Goal: Information Seeking & Learning: Learn about a topic

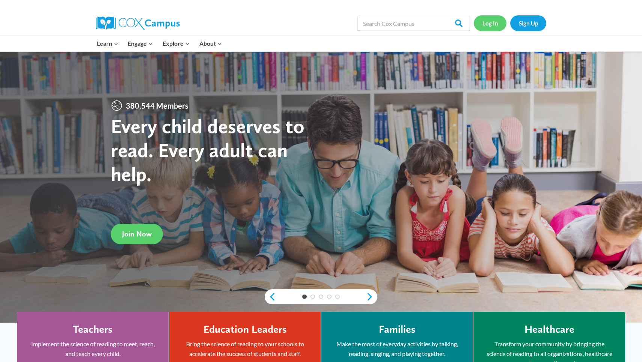
click at [488, 23] on link "Log In" at bounding box center [490, 22] width 33 height 15
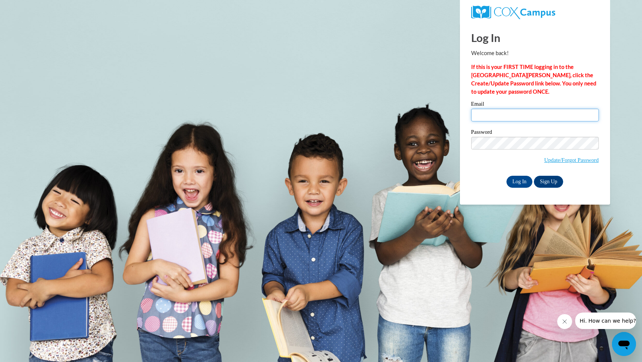
type input "ctleek@yhc.edu"
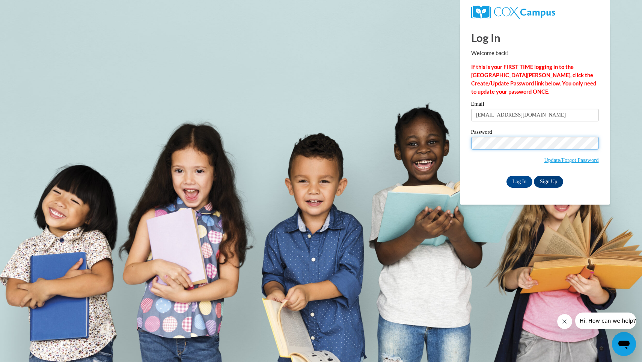
click at [519, 180] on input "Log In" at bounding box center [519, 182] width 26 height 12
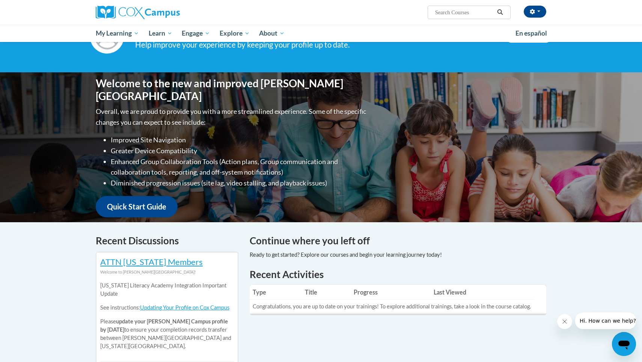
scroll to position [6, 0]
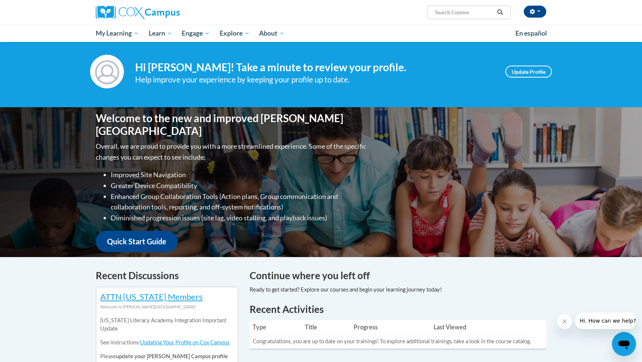
click at [454, 11] on input "Search..." at bounding box center [464, 12] width 60 height 9
paste input "Early Literacy"
type input "Early Literacy"
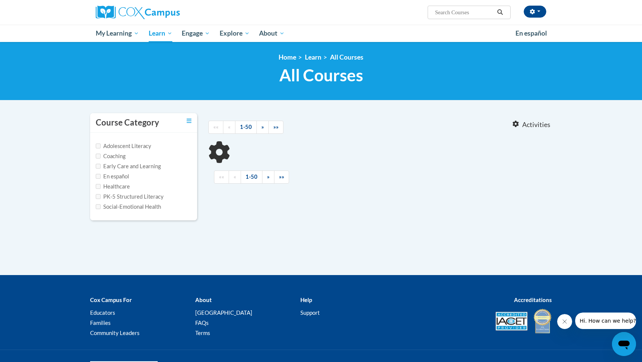
type input "Early Literacy"
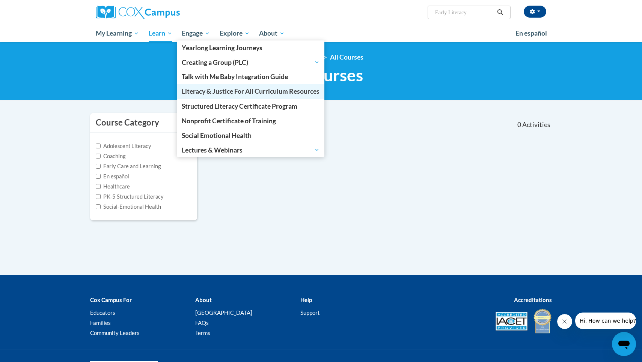
click at [212, 89] on span "Literacy & Justice For All Curriculum Resources" at bounding box center [251, 91] width 138 height 8
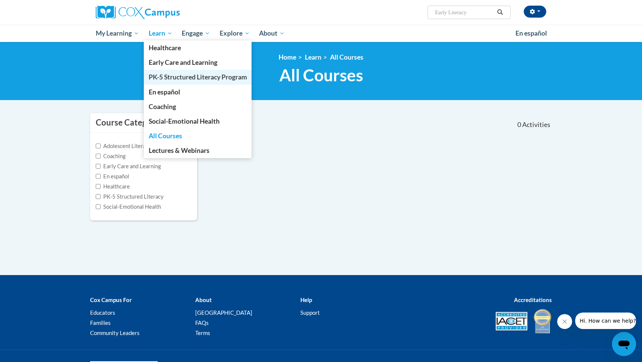
click at [174, 78] on span "PK-5 Structured Literacy Program" at bounding box center [198, 77] width 98 height 8
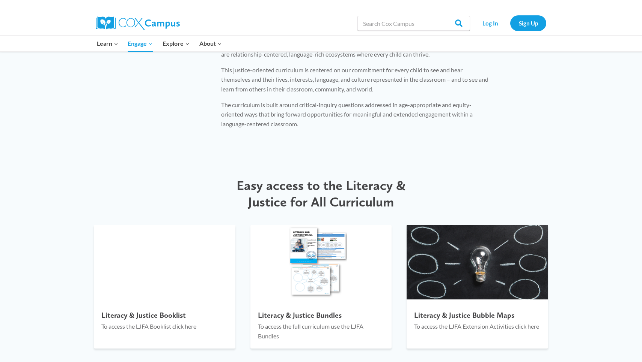
scroll to position [675, 0]
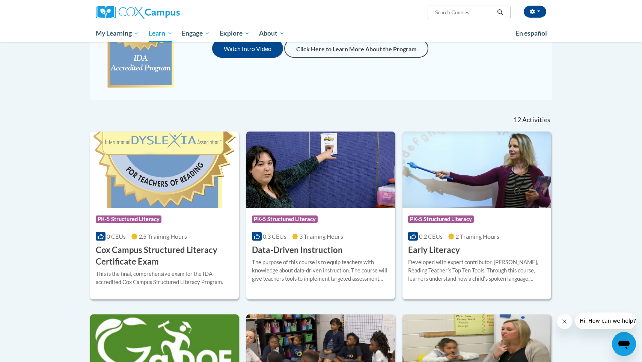
scroll to position [158, 0]
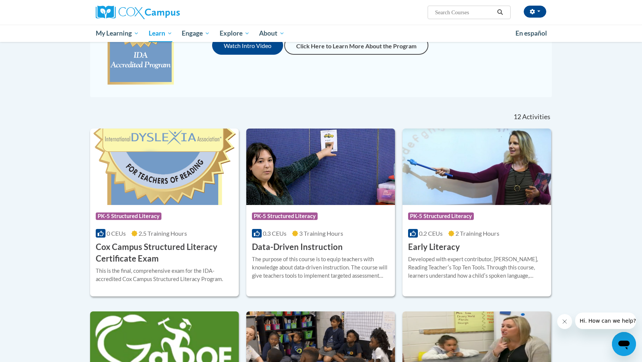
click at [441, 255] on div at bounding box center [476, 255] width 137 height 0
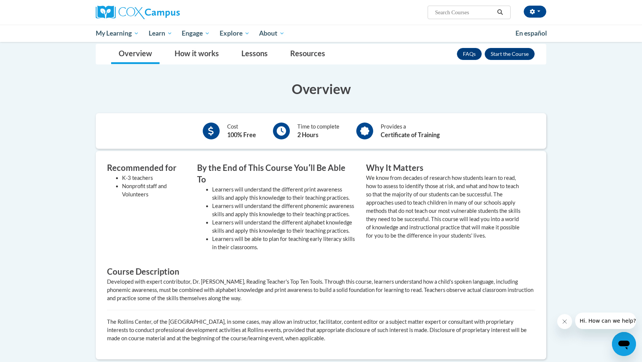
scroll to position [124, 0]
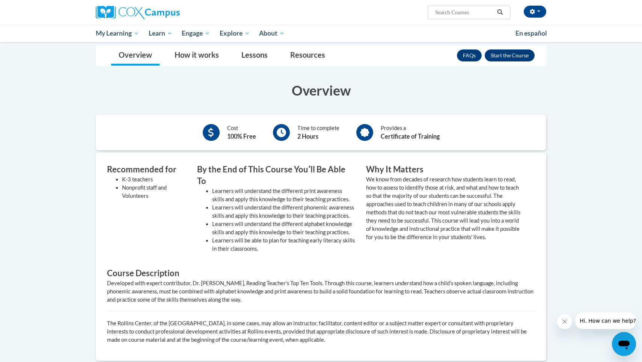
click at [515, 53] on button "Enroll" at bounding box center [509, 56] width 50 height 12
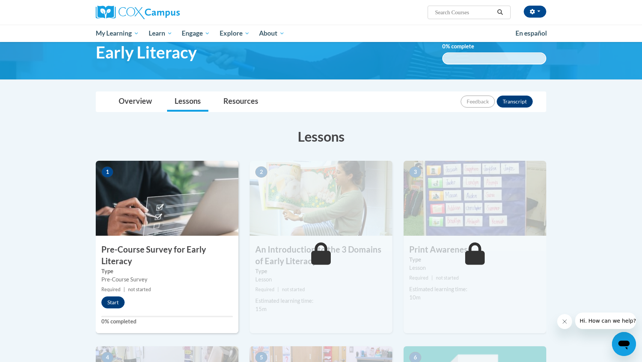
scroll to position [45, 0]
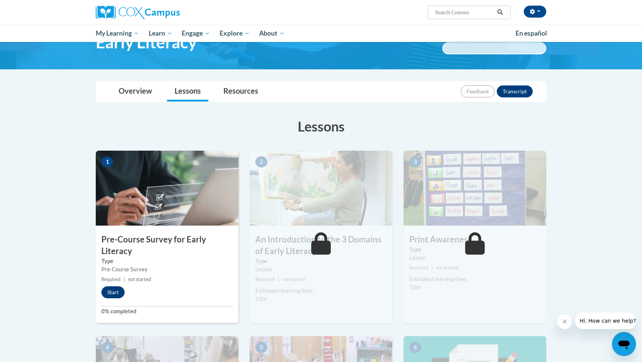
click at [117, 294] on button "Start" at bounding box center [112, 293] width 23 height 12
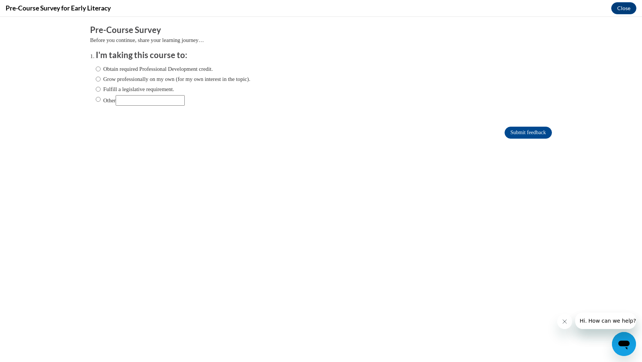
scroll to position [0, 0]
click at [102, 78] on label "Grow professionally on my own (for my own interest in the topic)." at bounding box center [173, 79] width 155 height 8
click at [101, 78] on input "Grow professionally on my own (for my own interest in the topic)." at bounding box center [98, 79] width 5 height 8
radio input "true"
click at [517, 134] on input "Submit feedback" at bounding box center [527, 133] width 47 height 12
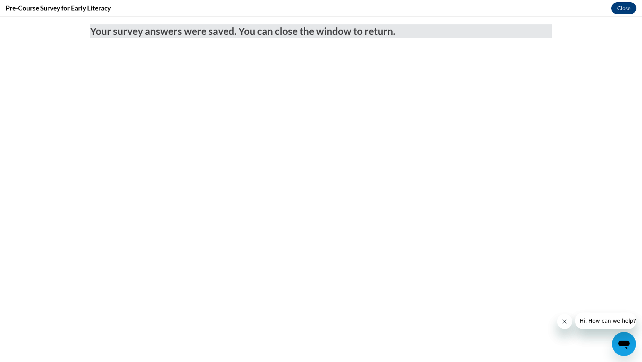
click at [620, 9] on button "Close" at bounding box center [623, 8] width 25 height 12
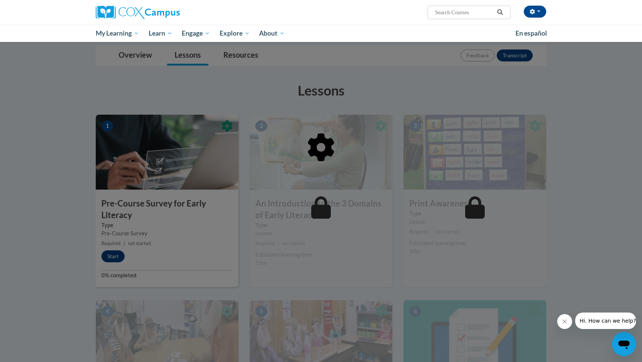
scroll to position [81, 0]
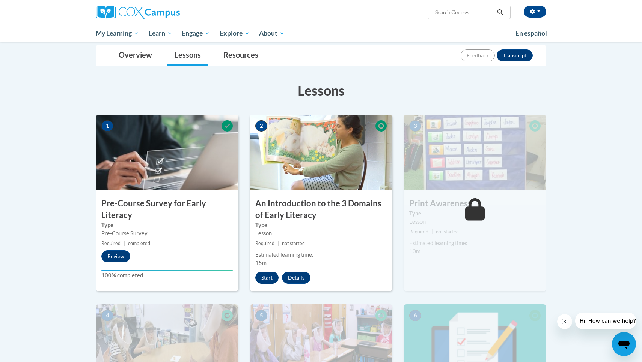
click at [267, 276] on button "Start" at bounding box center [266, 278] width 23 height 12
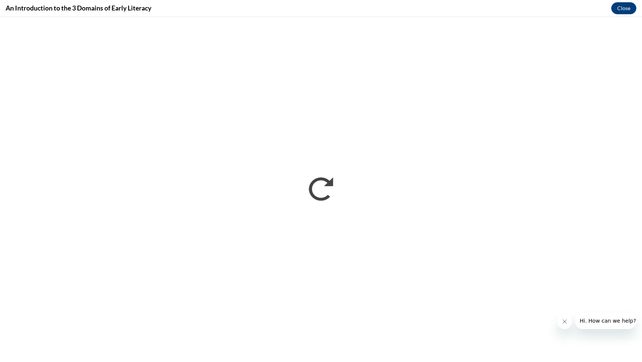
scroll to position [0, 0]
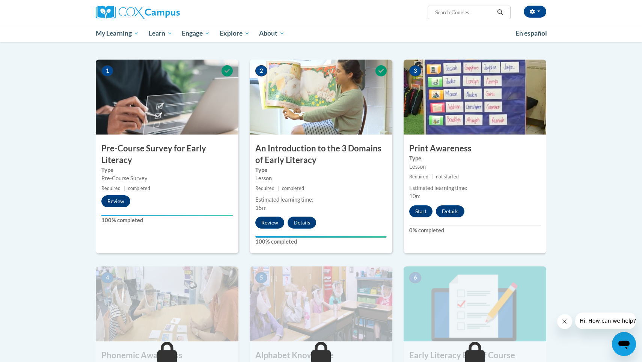
scroll to position [126, 0]
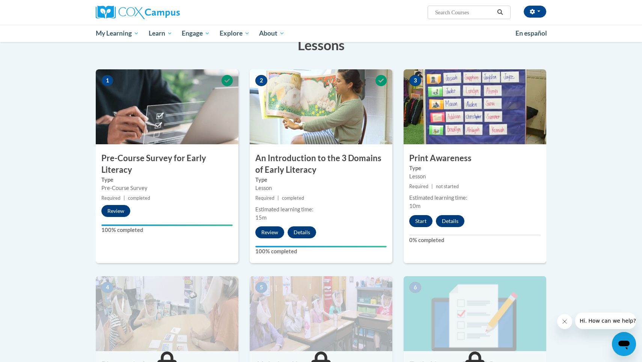
click at [418, 220] on button "Start" at bounding box center [420, 221] width 23 height 12
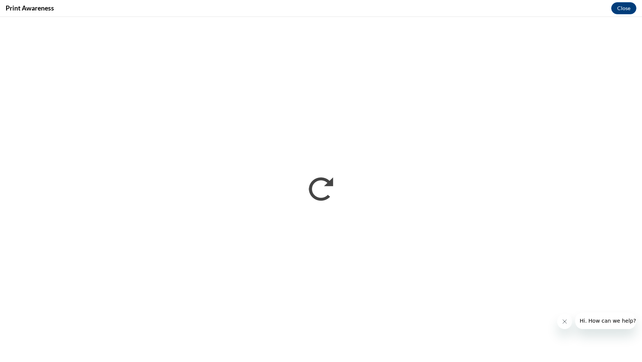
scroll to position [0, 0]
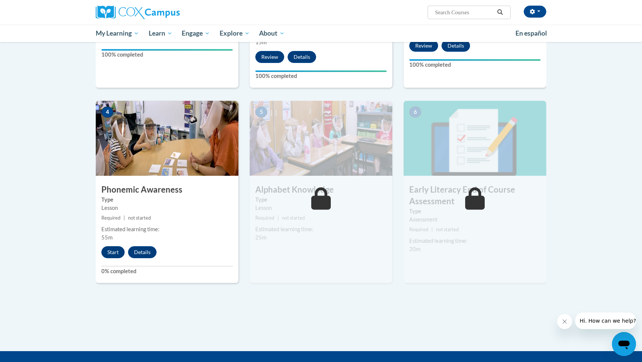
scroll to position [306, 0]
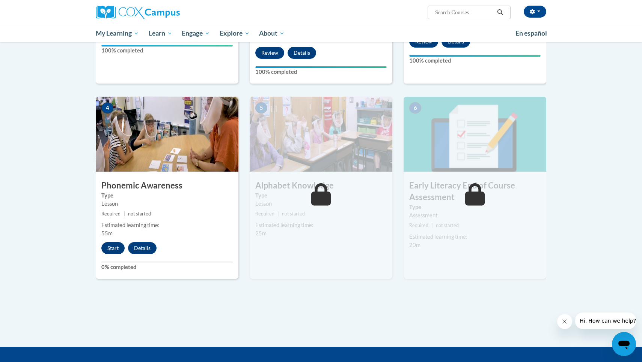
click at [112, 242] on button "Start" at bounding box center [112, 248] width 23 height 12
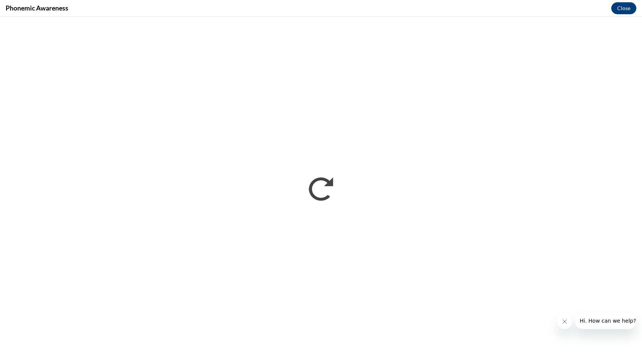
scroll to position [0, 0]
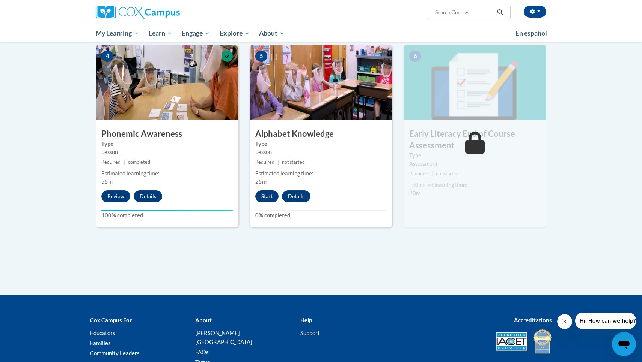
click at [264, 194] on button "Start" at bounding box center [266, 197] width 23 height 12
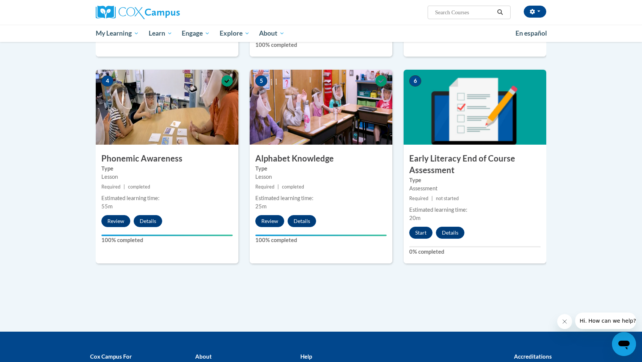
scroll to position [333, 0]
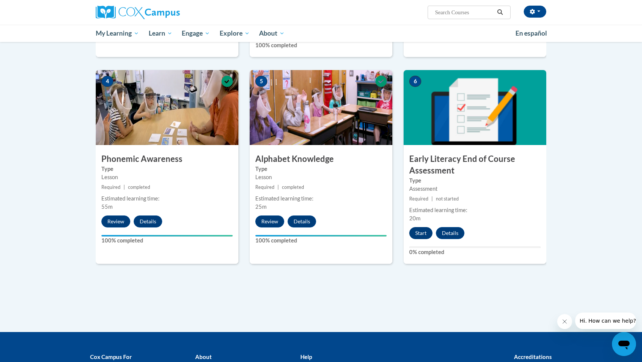
click at [423, 233] on button "Start" at bounding box center [420, 233] width 23 height 12
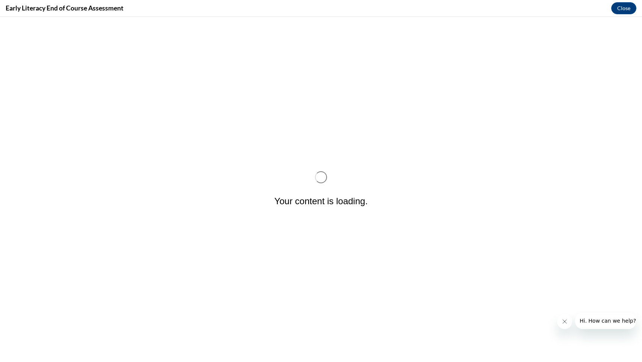
scroll to position [0, 0]
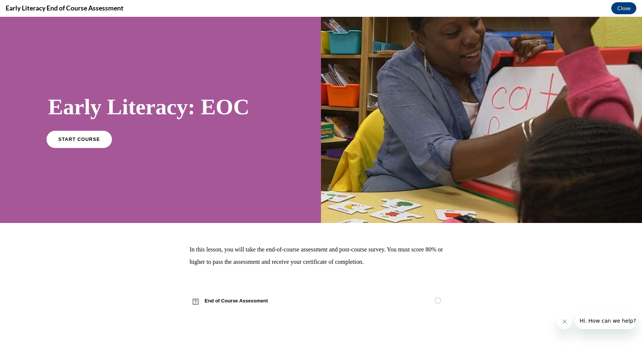
click at [77, 141] on span "START COURSE" at bounding box center [79, 140] width 42 height 6
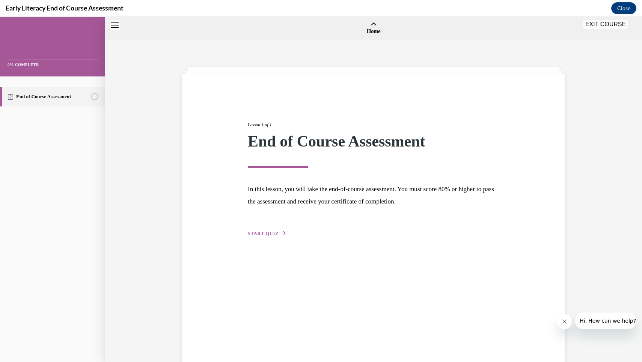
scroll to position [23, 0]
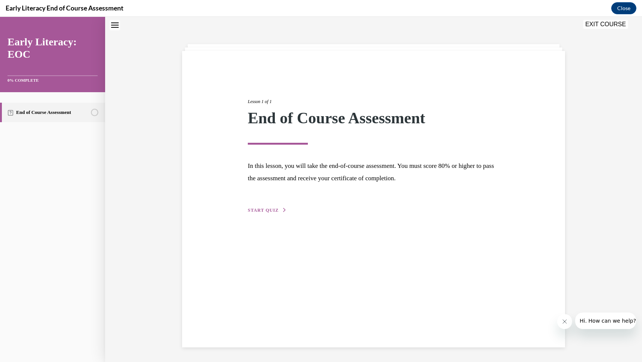
click at [281, 205] on div "Lesson 1 of 1 End of Course Assessment In this lesson, you will take the end-of…" at bounding box center [373, 148] width 263 height 134
click at [280, 210] on button "START QUIZ" at bounding box center [267, 210] width 39 height 7
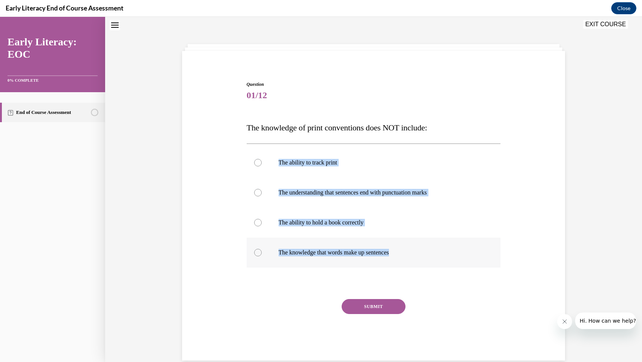
drag, startPoint x: 239, startPoint y: 133, endPoint x: 428, endPoint y: 253, distance: 224.0
click at [428, 253] on div "Question 01/12 The knowledge of print conventions does NOT include: The ability…" at bounding box center [373, 210] width 387 height 302
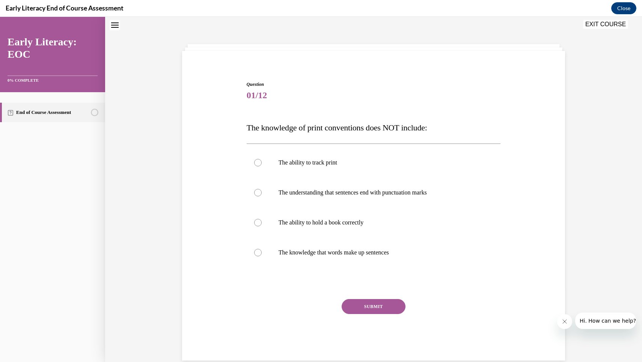
click at [492, 93] on span "01/12" at bounding box center [374, 95] width 254 height 15
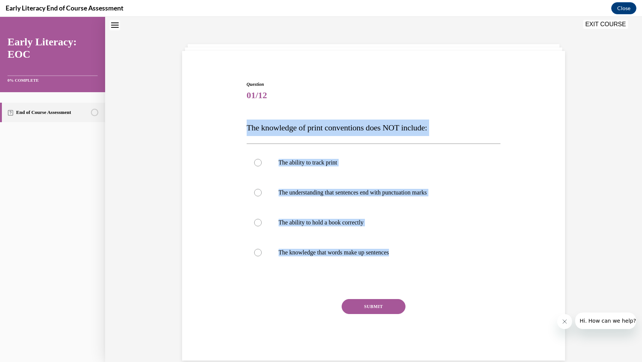
drag, startPoint x: 245, startPoint y: 125, endPoint x: 419, endPoint y: 273, distance: 228.4
click at [419, 273] on div "Question 01/12 The knowledge of print conventions does NOT include: The ability…" at bounding box center [374, 215] width 258 height 291
copy div "The knowledge of print conventions does NOT include: The ability to track print…"
click at [319, 225] on p "The ability to hold a book correctly" at bounding box center [379, 223] width 203 height 8
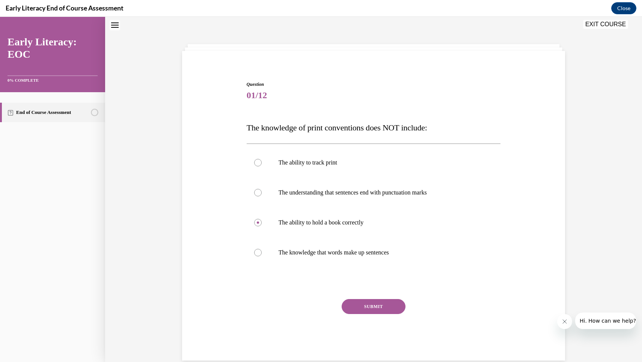
click at [391, 310] on button "SUBMIT" at bounding box center [373, 306] width 64 height 15
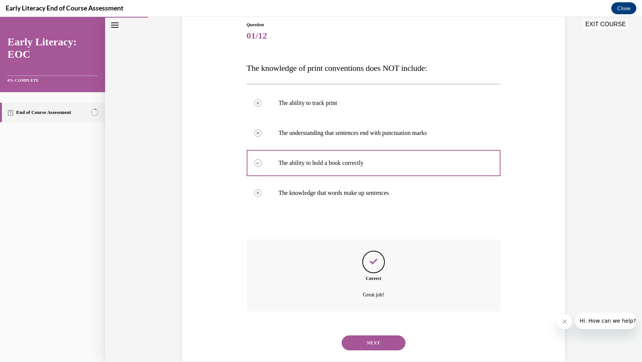
scroll to position [88, 0]
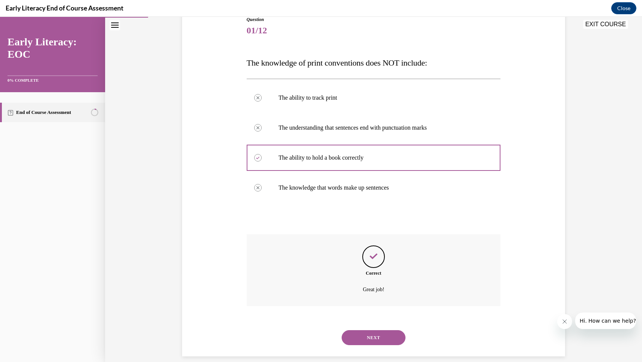
click at [383, 331] on button "NEXT" at bounding box center [373, 338] width 64 height 15
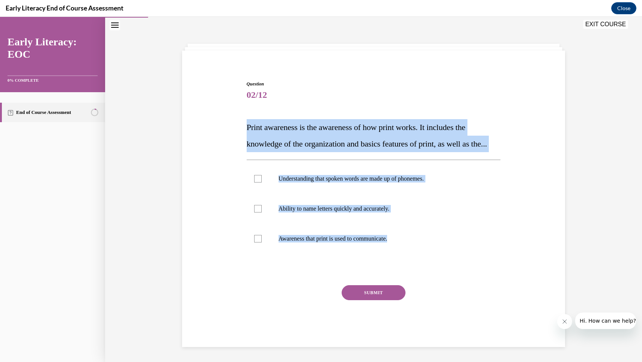
drag, startPoint x: 241, startPoint y: 117, endPoint x: 415, endPoint y: 286, distance: 242.3
click at [415, 286] on div "Question 02/12 Print awareness is the awareness of how print works. It includes…" at bounding box center [373, 202] width 387 height 289
copy div "Print awareness is the awareness of how print works. It includes the knowledge …"
click at [301, 250] on div at bounding box center [374, 239] width 254 height 30
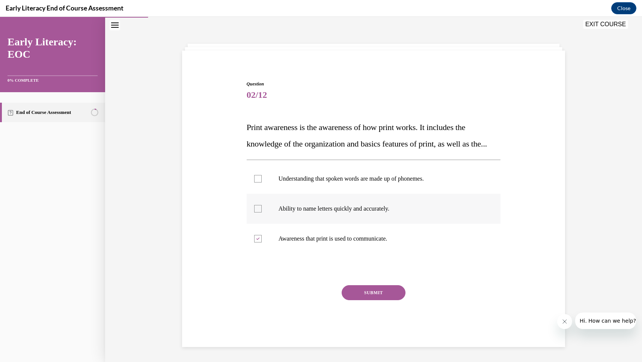
click at [300, 218] on div at bounding box center [374, 209] width 254 height 30
click at [304, 213] on p "Ability to name letters quickly and accurately." at bounding box center [379, 209] width 203 height 8
click at [368, 318] on div "SUBMIT" at bounding box center [374, 305] width 254 height 38
click at [367, 301] on button "SUBMIT" at bounding box center [373, 293] width 64 height 15
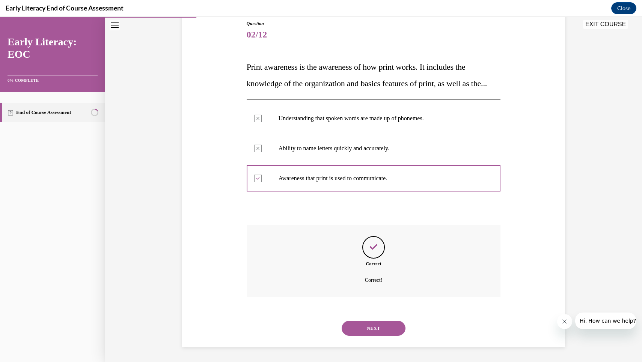
scroll to position [91, 0]
click at [382, 334] on button "NEXT" at bounding box center [373, 328] width 64 height 15
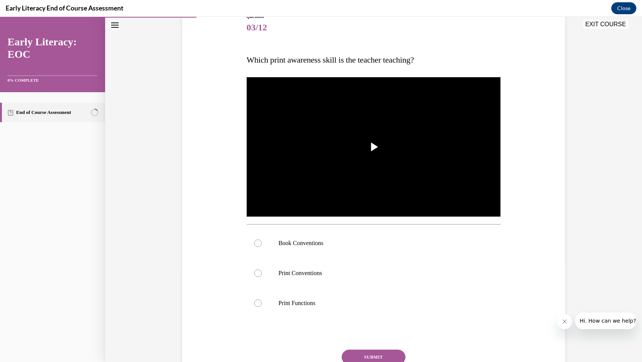
scroll to position [81, 0]
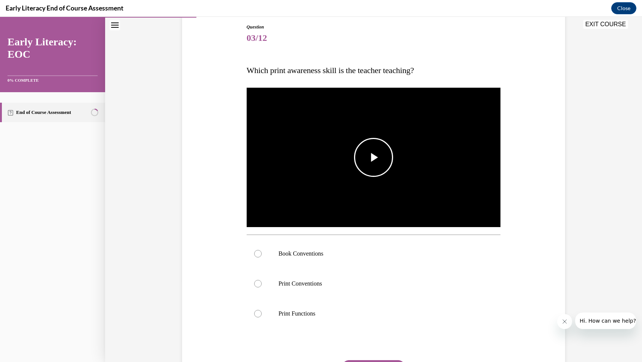
click at [385, 180] on img "Video player" at bounding box center [374, 157] width 254 height 143
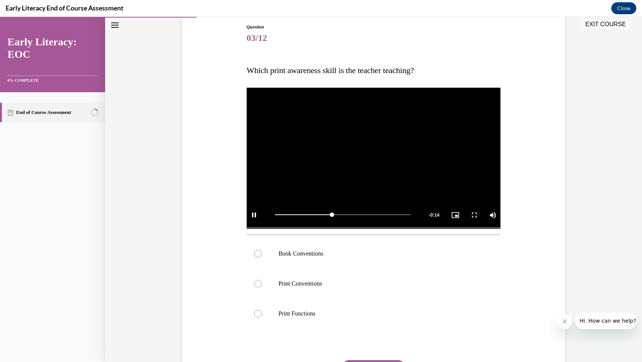
click at [412, 176] on video "Video player" at bounding box center [374, 157] width 254 height 143
click at [289, 314] on p "Print Functions" at bounding box center [379, 314] width 203 height 8
click at [356, 358] on div "Question 03/12 Which print awareness skill is the teacher teaching? Video Playe…" at bounding box center [374, 223] width 254 height 399
click at [361, 362] on button "SUBMIT" at bounding box center [373, 368] width 64 height 15
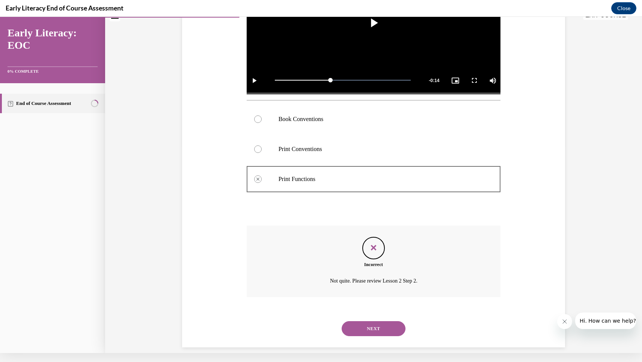
scroll to position [207, 0]
click at [381, 326] on button "NEXT" at bounding box center [373, 328] width 64 height 15
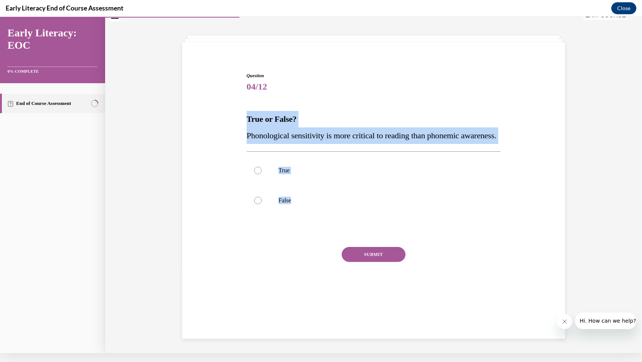
drag, startPoint x: 237, startPoint y: 113, endPoint x: 324, endPoint y: 234, distance: 149.1
click at [325, 235] on div "Question 04/12 True or False? Phonological sensitivity is more critical to read…" at bounding box center [373, 179] width 387 height 259
copy div "True or False? Phonological sensitivity is more critical to reading than phonem…"
click at [282, 216] on div at bounding box center [374, 201] width 254 height 30
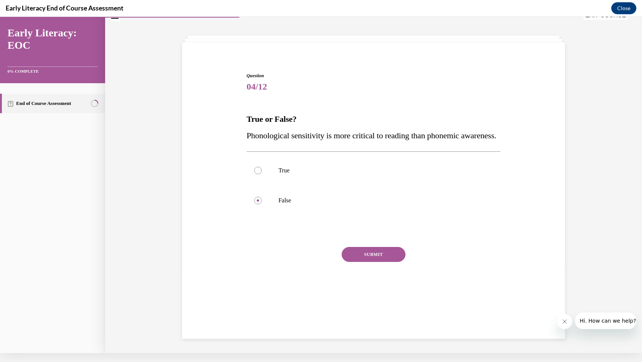
click at [370, 262] on button "SUBMIT" at bounding box center [373, 254] width 64 height 15
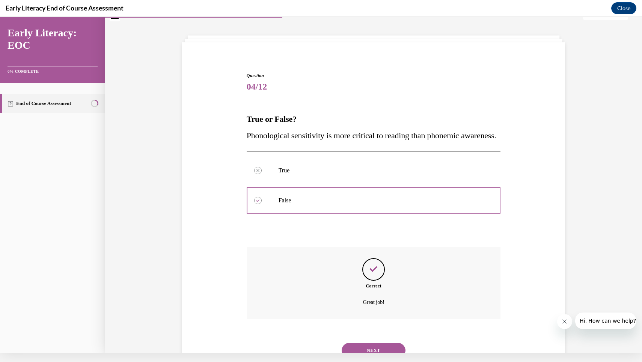
scroll to position [61, 0]
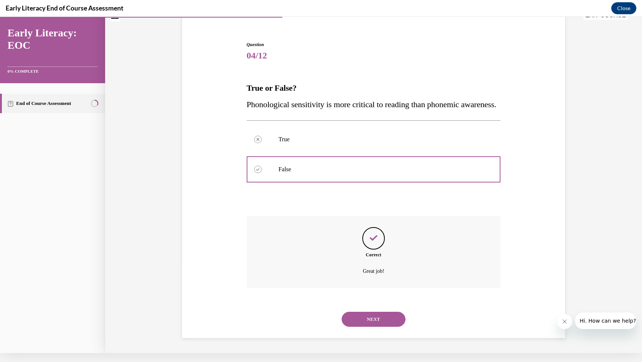
click at [371, 317] on button "NEXT" at bounding box center [373, 319] width 64 height 15
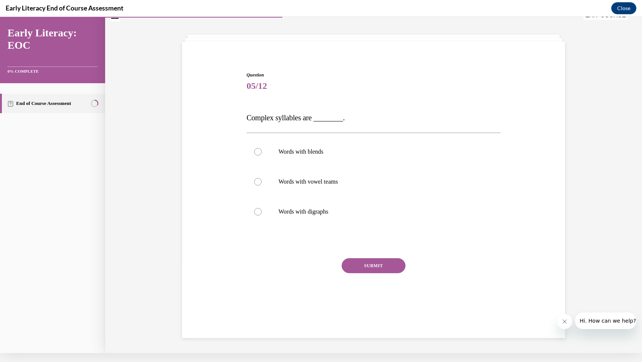
scroll to position [23, 0]
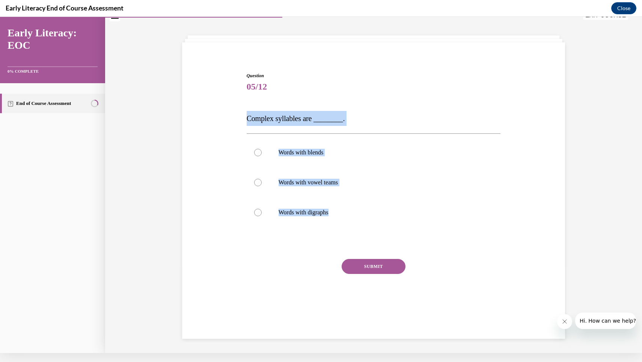
drag, startPoint x: 240, startPoint y: 113, endPoint x: 381, endPoint y: 233, distance: 184.8
click at [382, 233] on div "Question 05/12 Complex syllables are ________. Words with blends Words with vow…" at bounding box center [373, 185] width 387 height 271
copy div "Complex syllables are ________. Words with blends Words with vowel teams Words …"
click at [320, 161] on div at bounding box center [374, 153] width 254 height 30
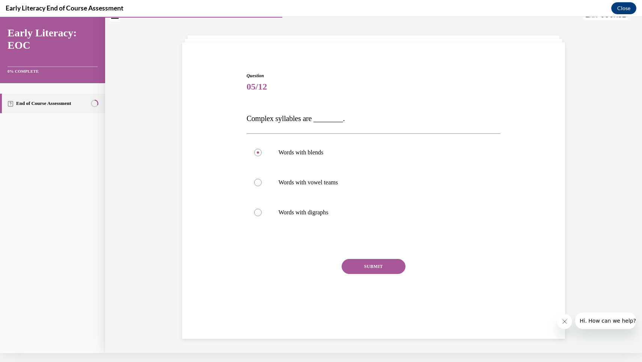
click at [374, 263] on button "SUBMIT" at bounding box center [373, 266] width 64 height 15
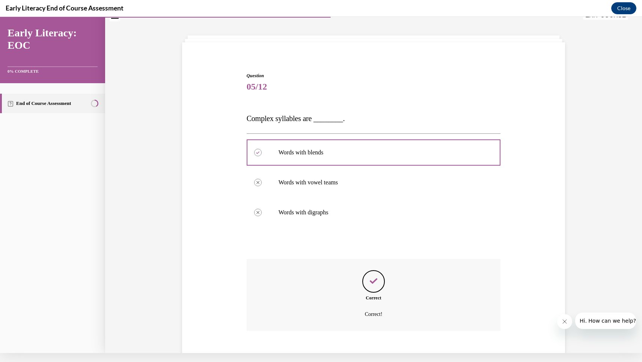
scroll to position [57, 0]
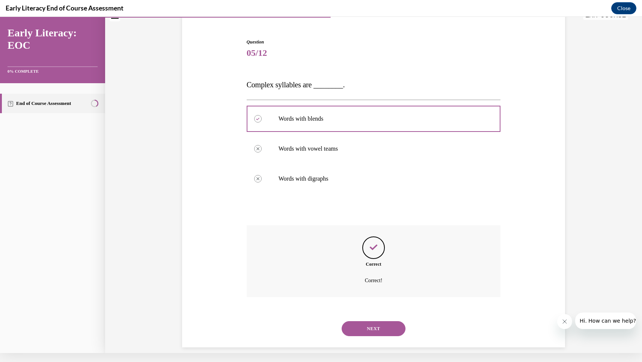
click at [374, 323] on button "NEXT" at bounding box center [373, 329] width 64 height 15
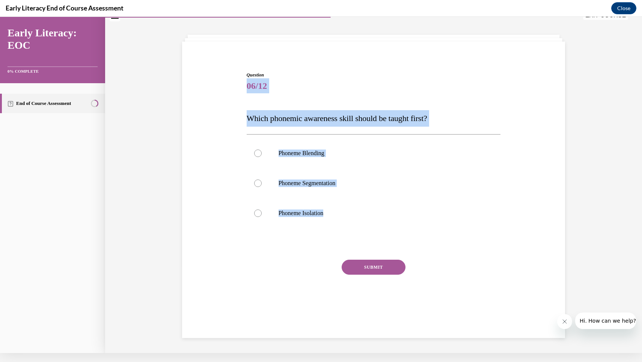
drag, startPoint x: 245, startPoint y: 85, endPoint x: 343, endPoint y: 245, distance: 187.3
click at [343, 245] on div "Question 06/12 Which phonemic awareness skill should be taught first? Phoneme B…" at bounding box center [374, 190] width 258 height 261
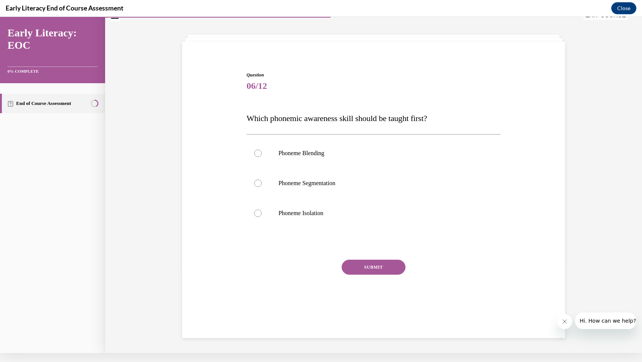
click at [295, 294] on div "SUBMIT" at bounding box center [374, 279] width 254 height 38
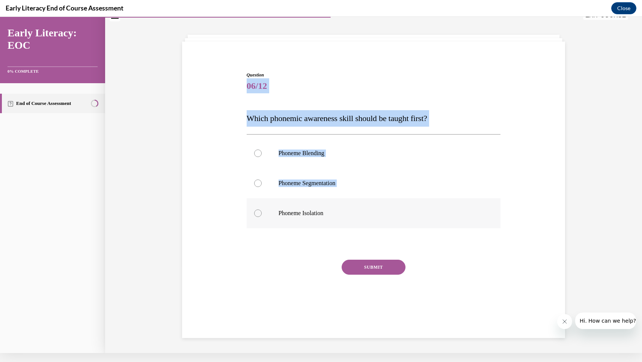
drag, startPoint x: 249, startPoint y: 84, endPoint x: 341, endPoint y: 223, distance: 166.7
click at [341, 223] on div "Question 06/12 Which phonemic awareness skill should be taught first? Phoneme B…" at bounding box center [374, 197] width 254 height 250
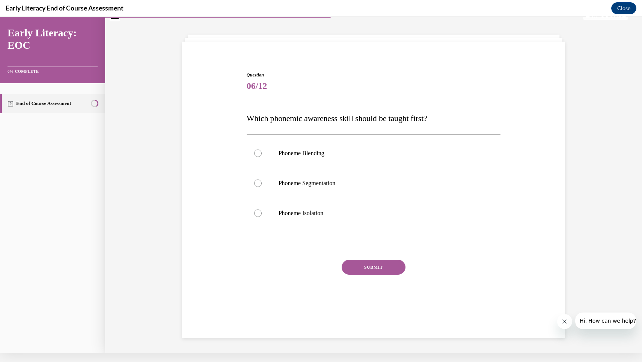
click at [281, 45] on div "Question 06/12 Which phonemic awareness skill should be taught first? Phoneme B…" at bounding box center [373, 190] width 383 height 297
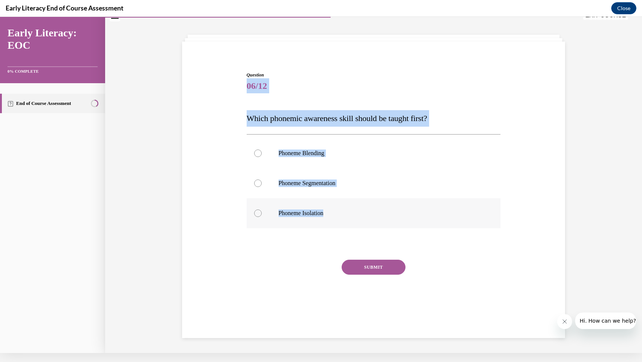
drag, startPoint x: 247, startPoint y: 83, endPoint x: 336, endPoint y: 213, distance: 157.1
click at [336, 213] on div "Question 06/12 Which phonemic awareness skill should be taught first? Phoneme B…" at bounding box center [374, 197] width 254 height 250
copy div "06/12 Which phonemic awareness skill should be taught first? Phoneme Blending P…"
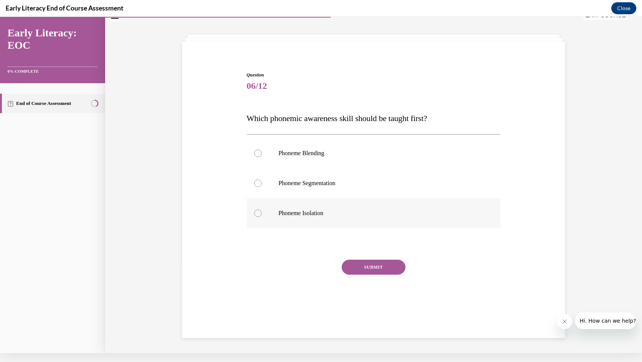
click at [296, 215] on p "Phoneme Isolation" at bounding box center [379, 214] width 203 height 8
click at [386, 263] on button "SUBMIT" at bounding box center [373, 267] width 64 height 15
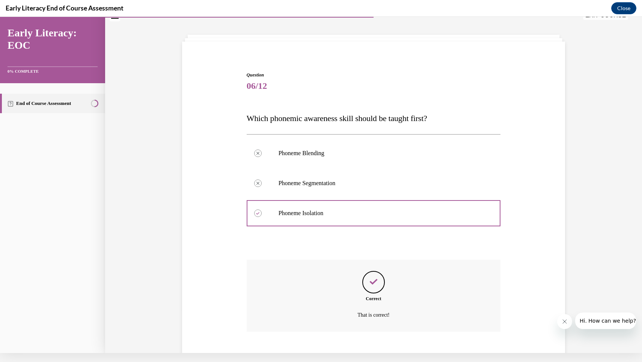
scroll to position [58, 0]
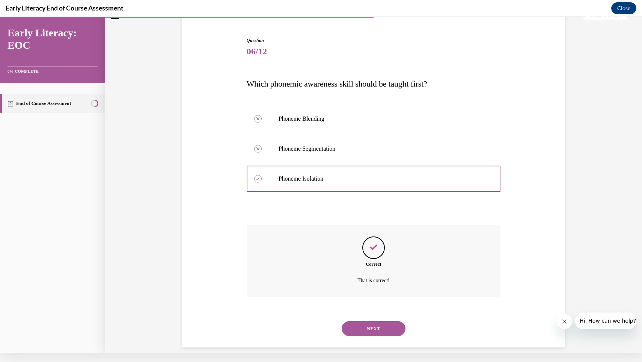
click at [367, 322] on button "NEXT" at bounding box center [373, 329] width 64 height 15
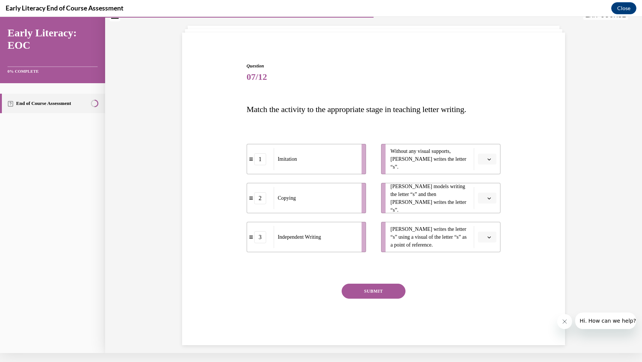
scroll to position [31, 0]
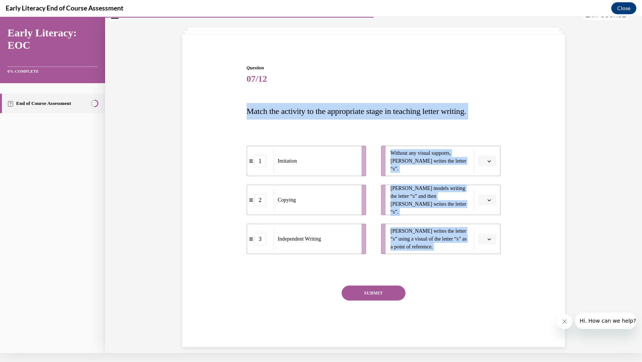
drag, startPoint x: 244, startPoint y: 106, endPoint x: 448, endPoint y: 284, distance: 270.5
click at [448, 284] on div "Question 07/12 Match the activity to the appropriate stage in teaching letter w…" at bounding box center [373, 194] width 387 height 305
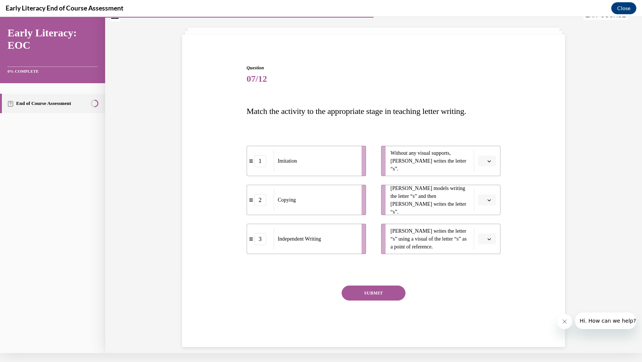
click at [310, 107] on span "Match the activity to the appropriate stage in teaching letter writing." at bounding box center [357, 111] width 220 height 9
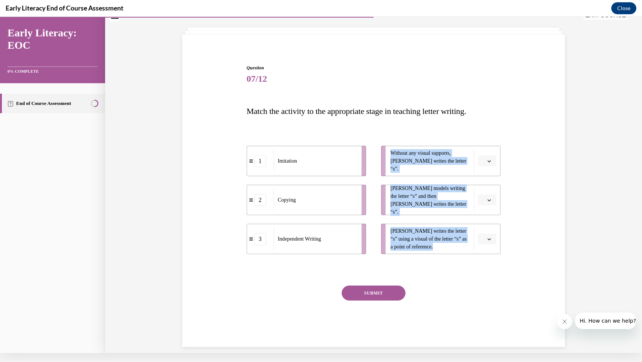
drag, startPoint x: 228, startPoint y: 152, endPoint x: 359, endPoint y: 265, distance: 172.7
click at [359, 265] on div "Question 07/12 Match the activity to the appropriate stage in teaching letter w…" at bounding box center [373, 194] width 387 height 305
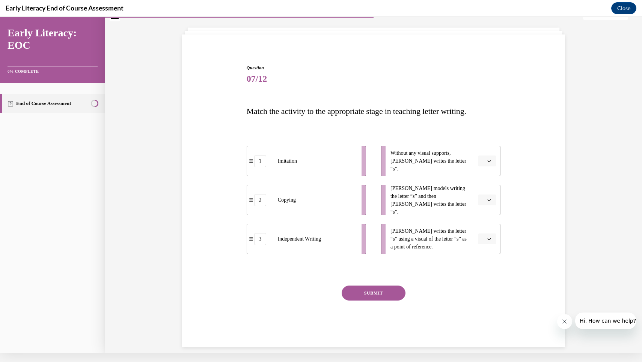
click at [277, 280] on div "Question 07/12 Match the activity to the appropriate stage in teaching letter w…" at bounding box center [374, 206] width 254 height 283
drag, startPoint x: 259, startPoint y: 204, endPoint x: 407, endPoint y: 206, distance: 147.9
click at [407, 206] on div "2" at bounding box center [409, 203] width 12 height 12
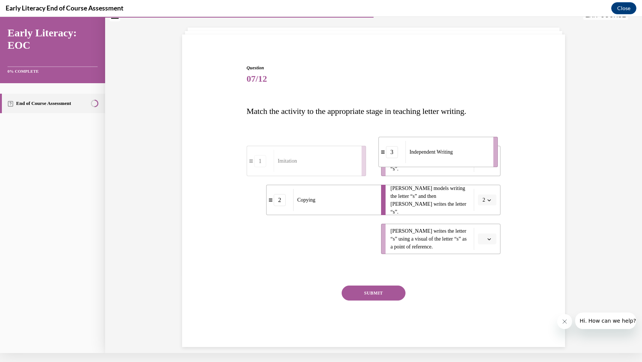
drag, startPoint x: 291, startPoint y: 245, endPoint x: 422, endPoint y: 158, distance: 157.3
click at [422, 158] on div "Independent Writing" at bounding box center [446, 152] width 83 height 22
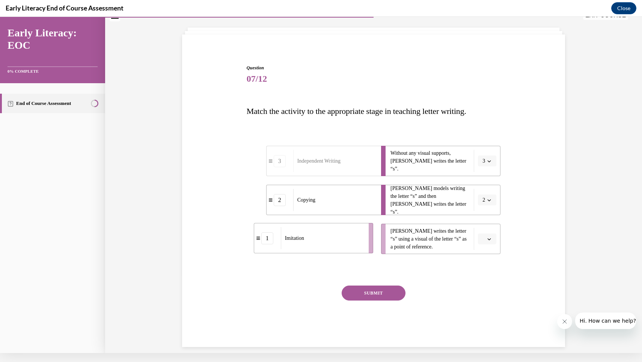
drag, startPoint x: 304, startPoint y: 239, endPoint x: 311, endPoint y: 239, distance: 7.2
click at [311, 239] on div "Imitation" at bounding box center [322, 238] width 83 height 22
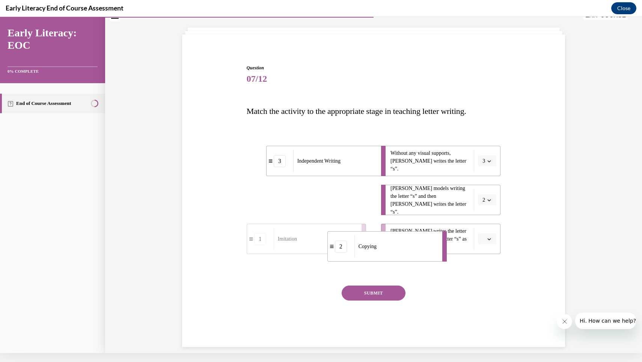
drag, startPoint x: 325, startPoint y: 207, endPoint x: 385, endPoint y: 254, distance: 76.3
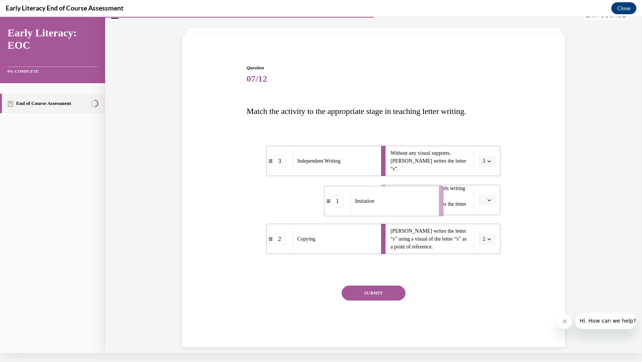
drag, startPoint x: 320, startPoint y: 206, endPoint x: 396, endPoint y: 207, distance: 75.8
click at [397, 208] on div "Imitation" at bounding box center [392, 201] width 83 height 22
click at [375, 299] on button "SUBMIT" at bounding box center [373, 293] width 64 height 15
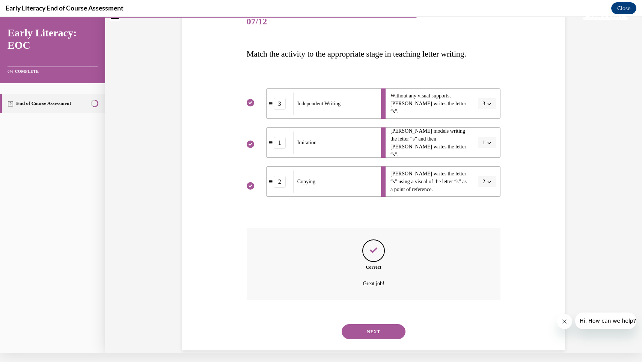
scroll to position [91, 0]
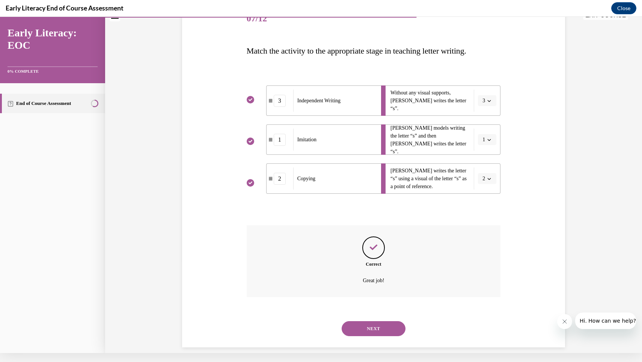
click at [376, 322] on button "NEXT" at bounding box center [373, 329] width 64 height 15
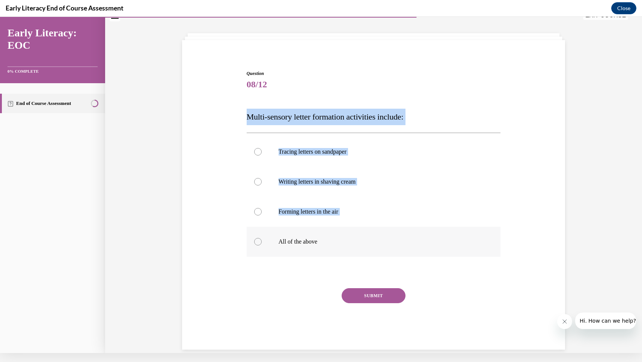
drag, startPoint x: 229, startPoint y: 121, endPoint x: 369, endPoint y: 247, distance: 188.1
click at [369, 247] on div "Question 08/12 Multi-sensory letter formation activities include: Tracing lette…" at bounding box center [373, 199] width 387 height 302
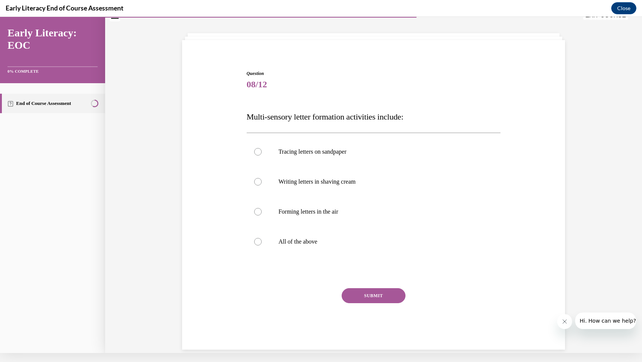
click at [216, 147] on div "Question 08/12 Multi-sensory letter formation activities include: Tracing lette…" at bounding box center [373, 199] width 387 height 302
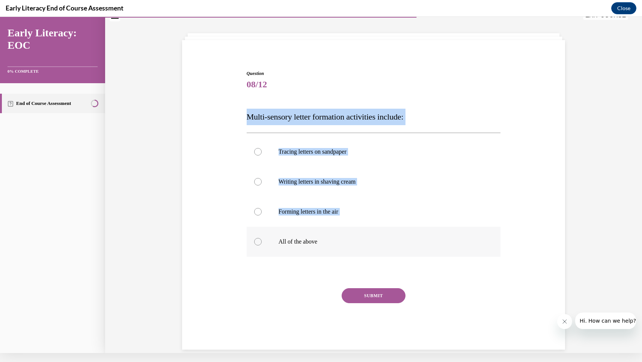
drag, startPoint x: 241, startPoint y: 113, endPoint x: 323, endPoint y: 248, distance: 158.1
click at [323, 248] on div "Question 08/12 Multi-sensory letter formation activities include: Tracing lette…" at bounding box center [373, 199] width 387 height 302
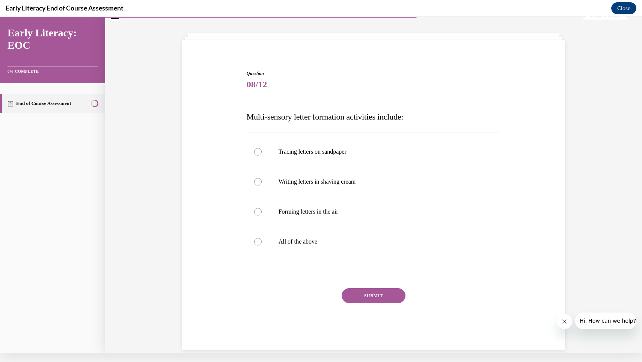
click at [219, 120] on div "Question 08/12 Multi-sensory letter formation activities include: Tracing lette…" at bounding box center [373, 199] width 387 height 302
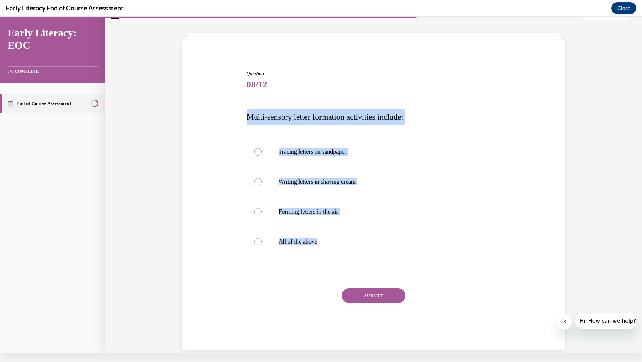
drag, startPoint x: 244, startPoint y: 113, endPoint x: 343, endPoint y: 275, distance: 189.6
click at [343, 275] on div "Question 08/12 Multi-sensory letter formation activities include: Tracing lette…" at bounding box center [374, 204] width 258 height 291
copy div "Multi-sensory letter formation activities include: Tracing letters on sandpaper…"
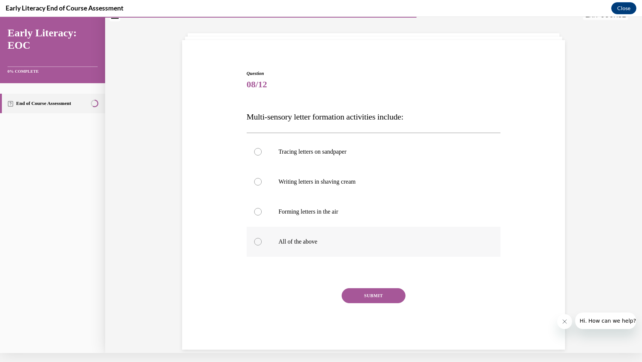
click at [295, 232] on div at bounding box center [374, 242] width 254 height 30
click at [380, 291] on button "SUBMIT" at bounding box center [373, 296] width 64 height 15
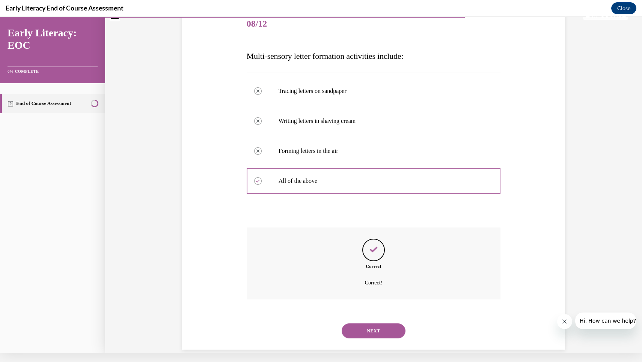
scroll to position [88, 0]
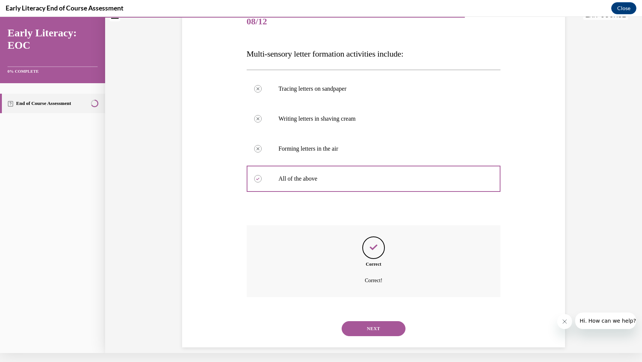
click at [352, 322] on button "NEXT" at bounding box center [373, 329] width 64 height 15
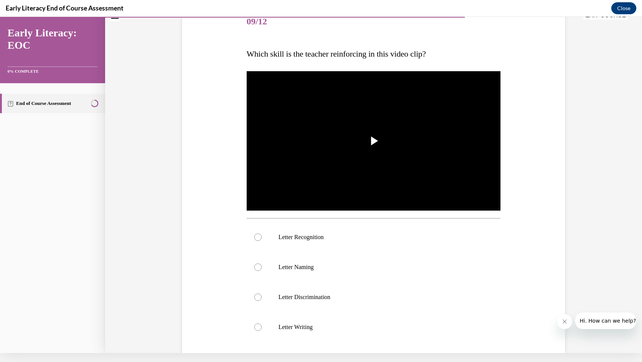
scroll to position [0, 0]
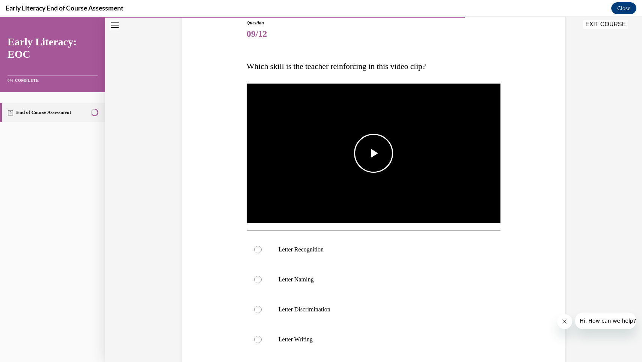
click at [364, 129] on img "Video player" at bounding box center [374, 153] width 254 height 143
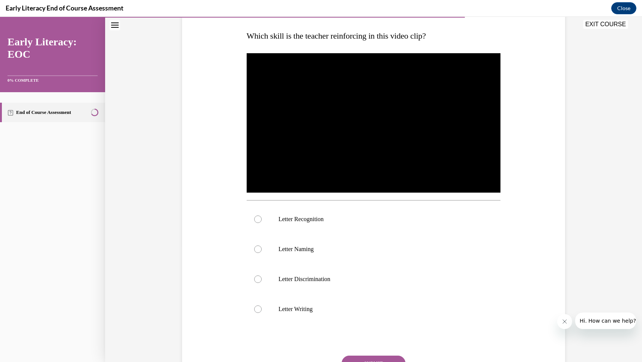
scroll to position [116, 0]
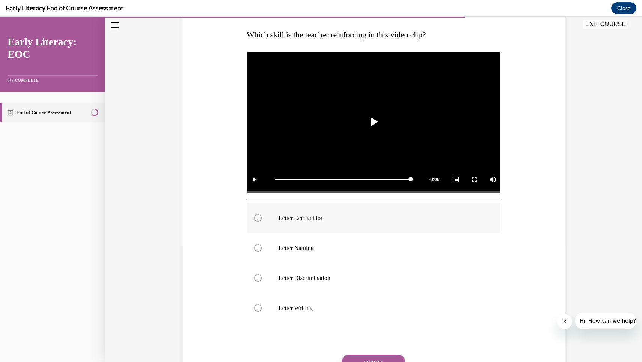
click at [319, 210] on div at bounding box center [374, 218] width 254 height 30
click at [361, 361] on button "SUBMIT" at bounding box center [373, 362] width 64 height 15
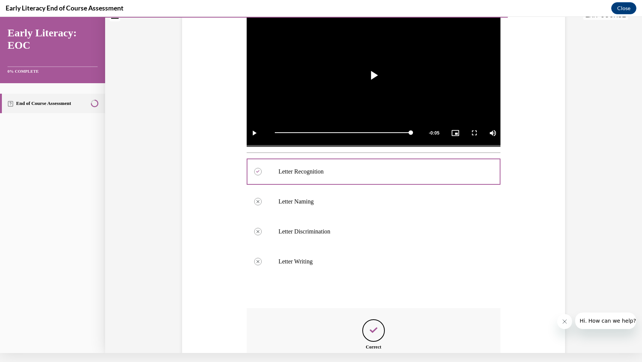
scroll to position [237, 0]
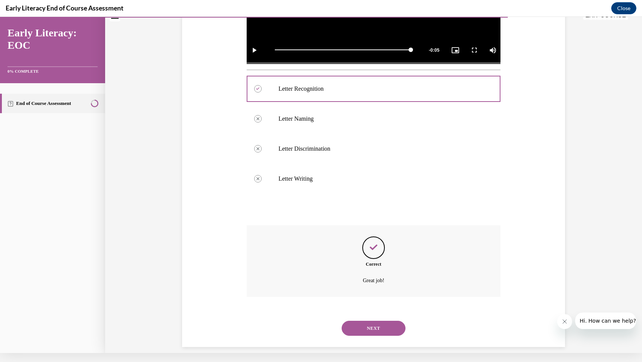
click at [376, 321] on button "NEXT" at bounding box center [373, 328] width 64 height 15
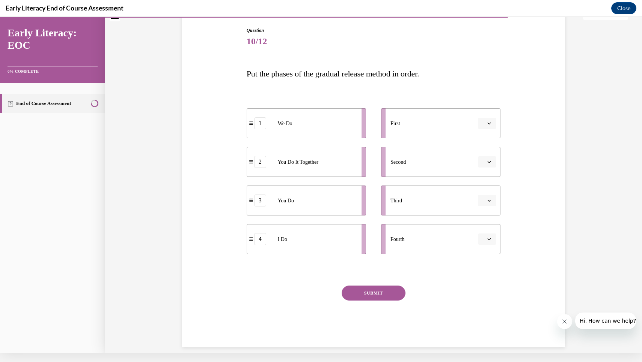
drag, startPoint x: 446, startPoint y: 119, endPoint x: 332, endPoint y: 251, distance: 174.0
click at [332, 251] on div "1 We Do 2 You Do It Together 3 You Do 4 I Do First Second Third Fourth" at bounding box center [374, 173] width 254 height 161
drag, startPoint x: 287, startPoint y: 241, endPoint x: 423, endPoint y: 128, distance: 176.4
click at [423, 128] on div "I Do" at bounding box center [452, 127] width 83 height 22
drag, startPoint x: 294, startPoint y: 236, endPoint x: 428, endPoint y: 153, distance: 158.1
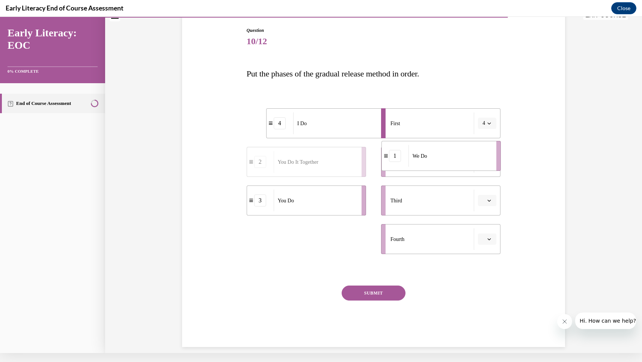
click at [428, 153] on div "We Do" at bounding box center [449, 156] width 83 height 22
drag, startPoint x: 305, startPoint y: 249, endPoint x: 435, endPoint y: 212, distance: 134.6
click at [435, 212] on div "You Do It Together" at bounding box center [444, 203] width 83 height 22
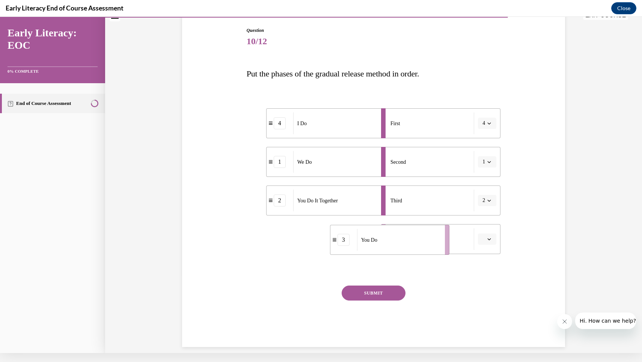
drag, startPoint x: 323, startPoint y: 246, endPoint x: 406, endPoint y: 247, distance: 82.6
click at [406, 247] on div "You Do" at bounding box center [398, 240] width 83 height 22
click at [369, 286] on div "Question 10/12 Put the phases of the gradual release method in order. 4 I Do 1 …" at bounding box center [374, 187] width 254 height 320
click at [372, 297] on button "SUBMIT" at bounding box center [373, 293] width 64 height 15
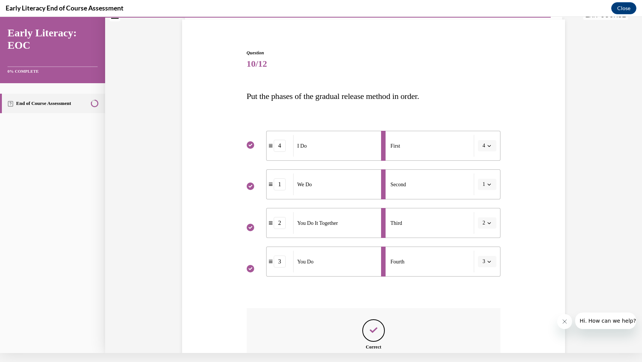
scroll to position [129, 0]
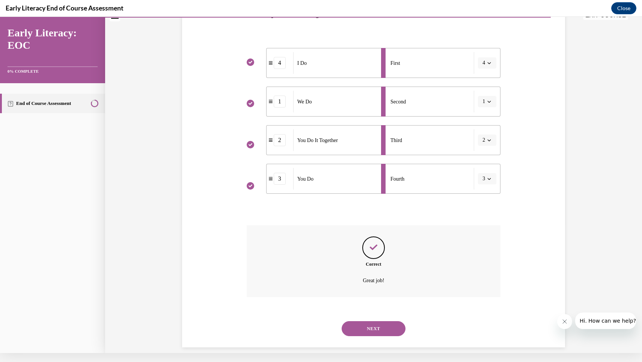
click at [362, 322] on button "NEXT" at bounding box center [373, 329] width 64 height 15
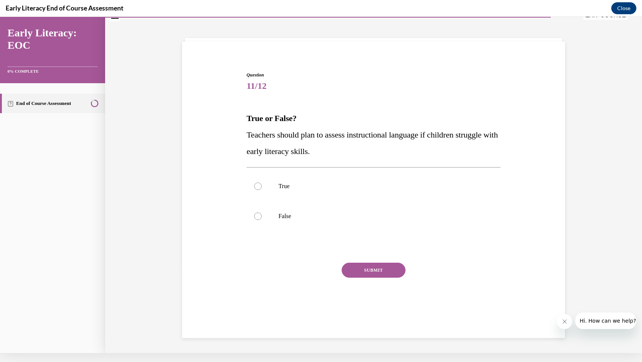
scroll to position [23, 0]
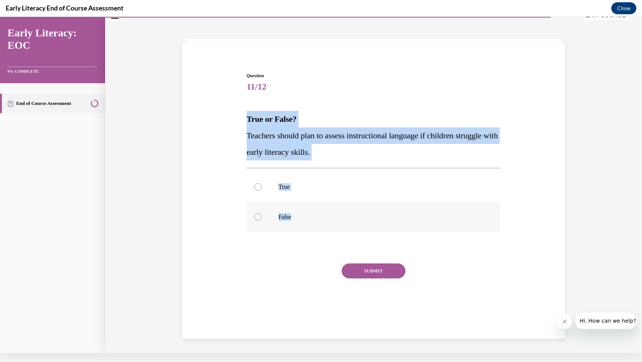
drag, startPoint x: 242, startPoint y: 114, endPoint x: 333, endPoint y: 216, distance: 136.3
click at [333, 216] on div "Question 11/12 True or False? Teachers should plan to assess instructional lang…" at bounding box center [373, 187] width 387 height 275
copy div "True or False? Teachers should plan to assess instructional language if childre…"
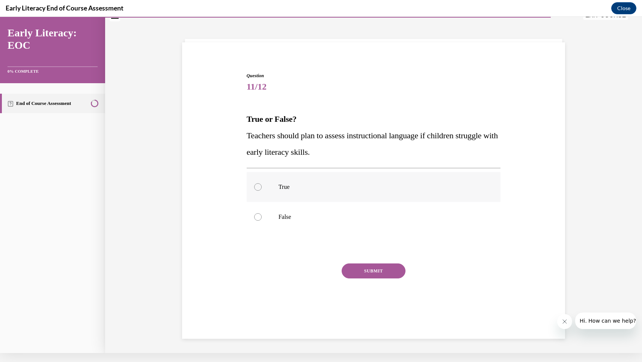
click at [289, 184] on p "True" at bounding box center [379, 187] width 203 height 8
click at [351, 276] on button "SUBMIT" at bounding box center [373, 271] width 64 height 15
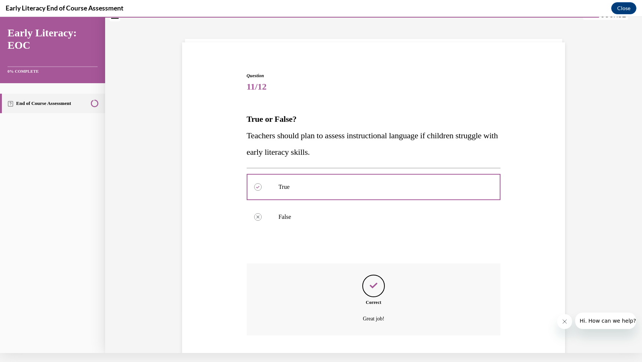
scroll to position [61, 0]
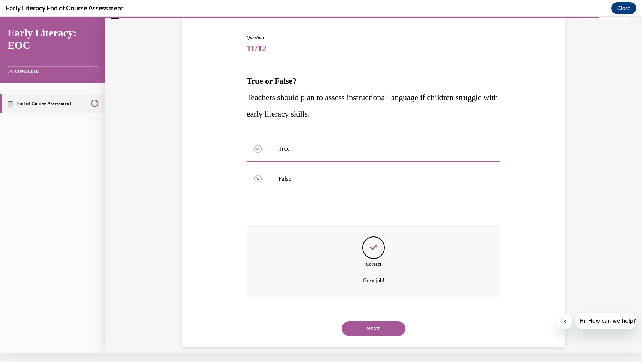
click at [365, 323] on button "NEXT" at bounding box center [373, 329] width 64 height 15
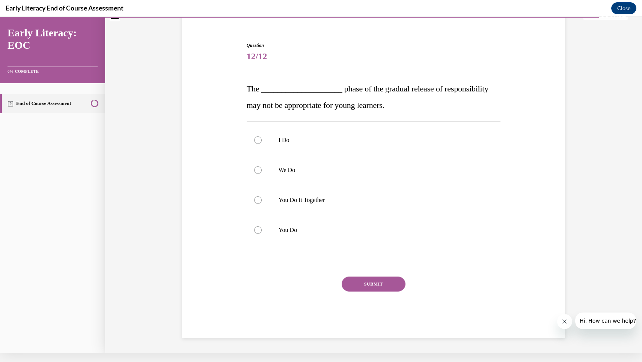
scroll to position [36, 0]
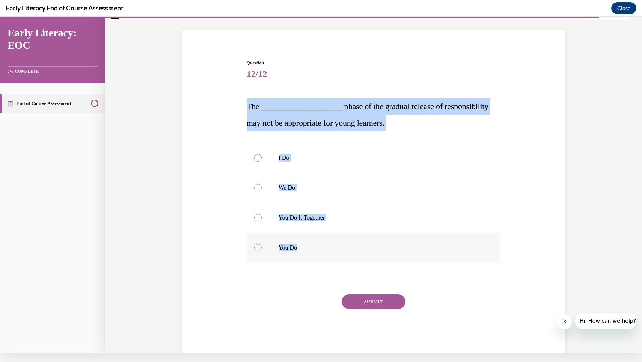
drag, startPoint x: 241, startPoint y: 99, endPoint x: 324, endPoint y: 250, distance: 172.3
click at [325, 250] on div "Question 12/12 The ____________________ phase of the gradual release of respons…" at bounding box center [373, 196] width 387 height 319
copy div "The ____________________ phase of the gradual release of responsibility may not…"
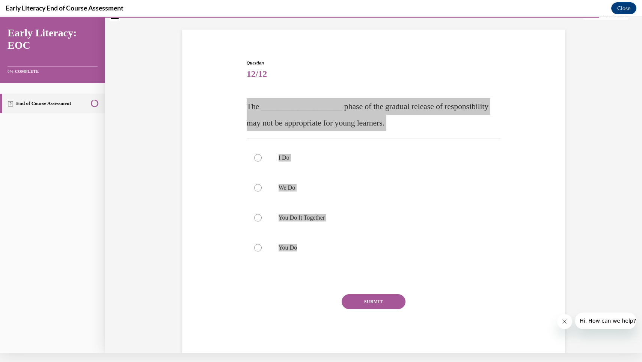
click at [307, 0] on div "Early Literacy End of Course Assessment Close" at bounding box center [321, 8] width 642 height 17
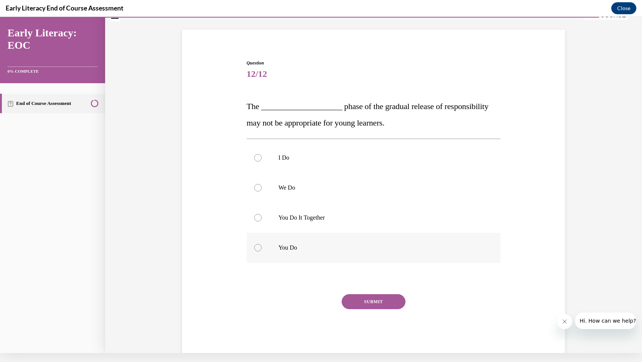
click at [283, 245] on p "You Do" at bounding box center [379, 248] width 203 height 8
click at [376, 303] on button "SUBMIT" at bounding box center [373, 302] width 64 height 15
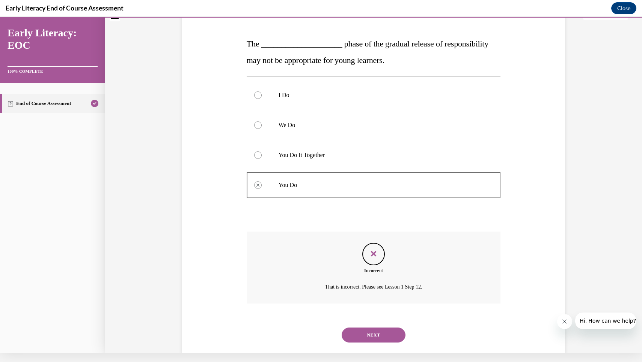
scroll to position [105, 0]
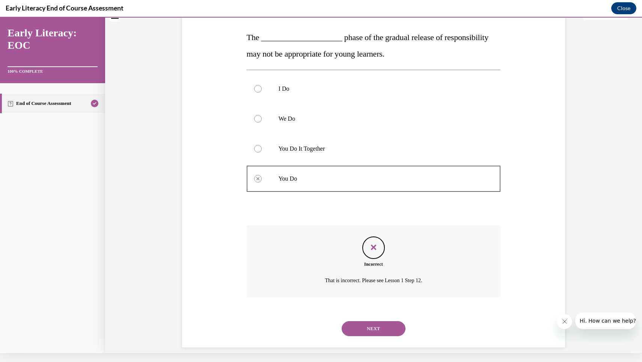
click at [368, 322] on button "NEXT" at bounding box center [373, 329] width 64 height 15
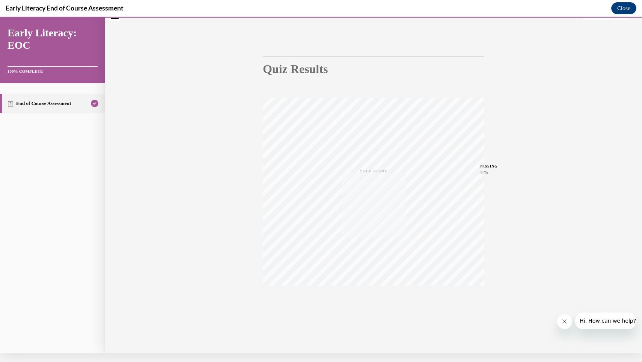
scroll to position [39, 0]
click at [631, 7] on button "Close" at bounding box center [623, 8] width 25 height 12
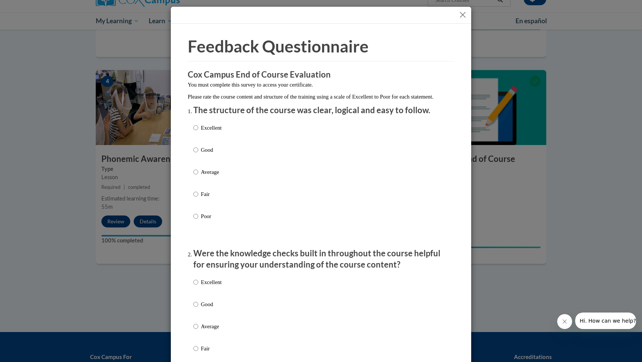
click at [211, 141] on label "Excellent" at bounding box center [207, 134] width 28 height 20
click at [198, 132] on input "Excellent" at bounding box center [195, 128] width 5 height 8
radio input "true"
click at [217, 287] on p "Excellent" at bounding box center [211, 282] width 21 height 8
click at [198, 287] on input "Excellent" at bounding box center [195, 282] width 5 height 8
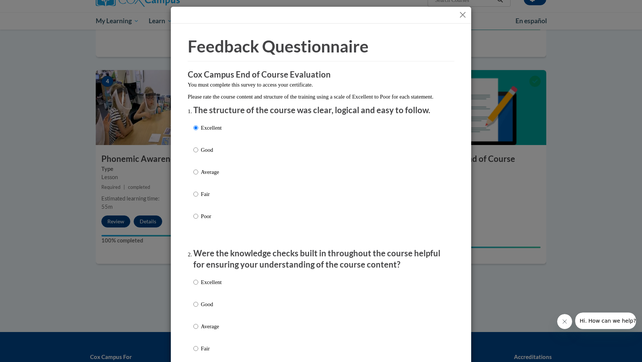
radio input "true"
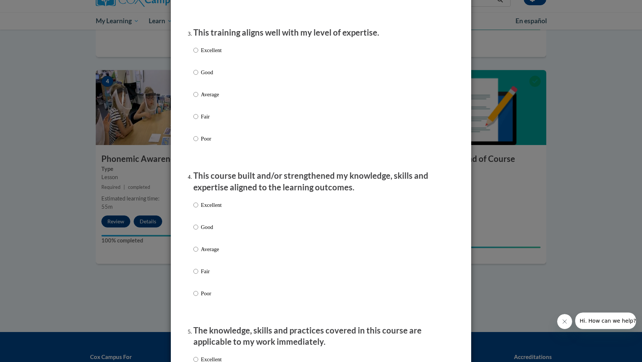
scroll to position [377, 0]
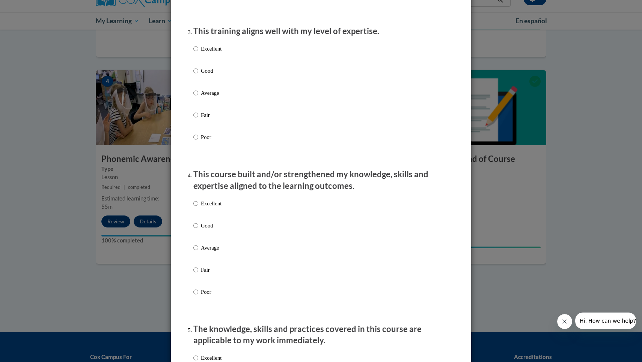
click at [219, 53] on p "Excellent" at bounding box center [211, 49] width 21 height 8
click at [198, 53] on input "Excellent" at bounding box center [195, 49] width 5 height 8
radio input "true"
click at [212, 208] on p "Excellent" at bounding box center [211, 204] width 21 height 8
click at [198, 208] on input "Excellent" at bounding box center [195, 204] width 5 height 8
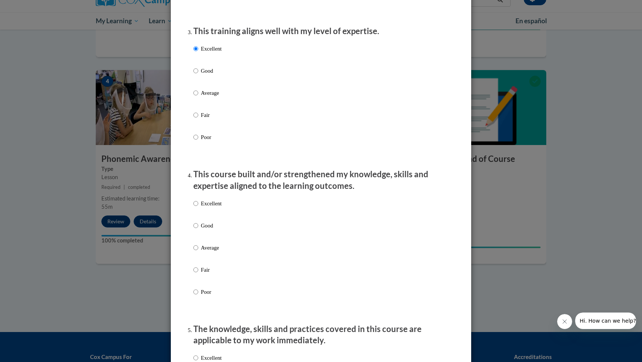
radio input "true"
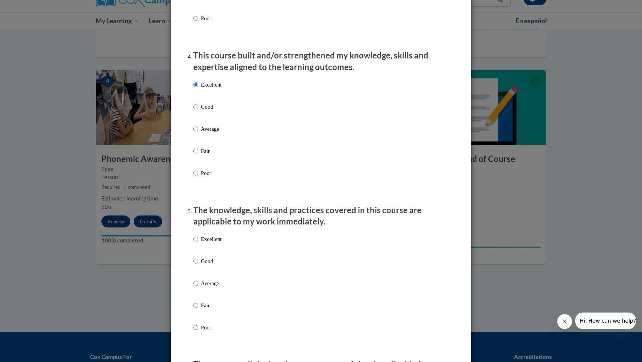
click at [211, 241] on p "Excellent" at bounding box center [211, 239] width 21 height 8
click at [198, 241] on input "Excellent" at bounding box center [195, 239] width 5 height 8
radio input "true"
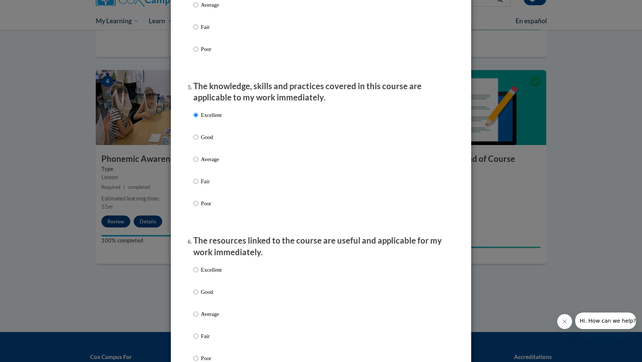
scroll to position [674, 0]
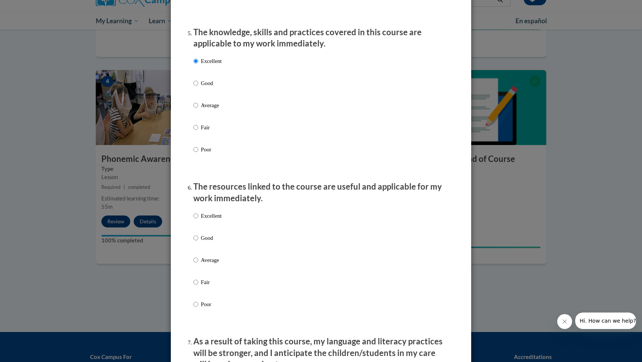
click at [220, 220] on p "Excellent" at bounding box center [211, 216] width 21 height 8
click at [198, 220] on input "Excellent" at bounding box center [195, 216] width 5 height 8
radio input "true"
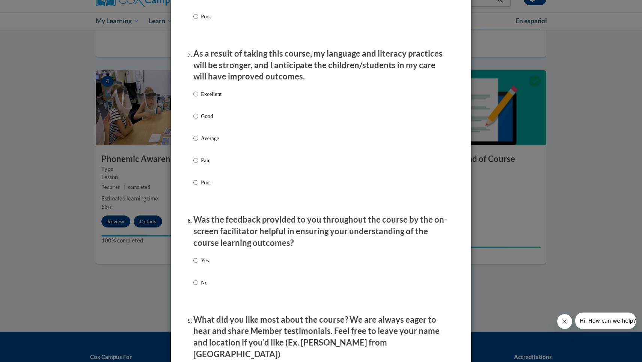
scroll to position [946, 0]
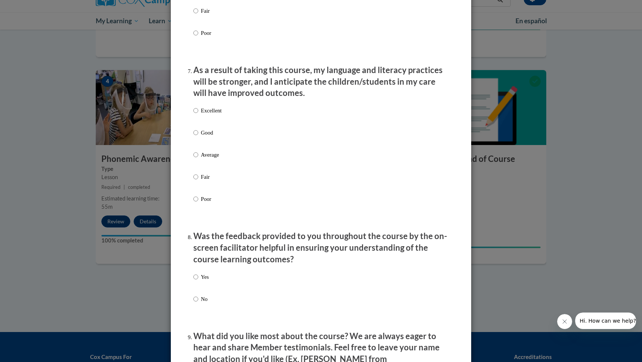
click at [220, 110] on p "Excellent" at bounding box center [211, 111] width 21 height 8
click at [198, 110] on input "Excellent" at bounding box center [195, 111] width 5 height 8
radio input "true"
click at [201, 281] on p "Yes" at bounding box center [205, 277] width 8 height 8
click at [198, 281] on input "Yes" at bounding box center [195, 277] width 5 height 8
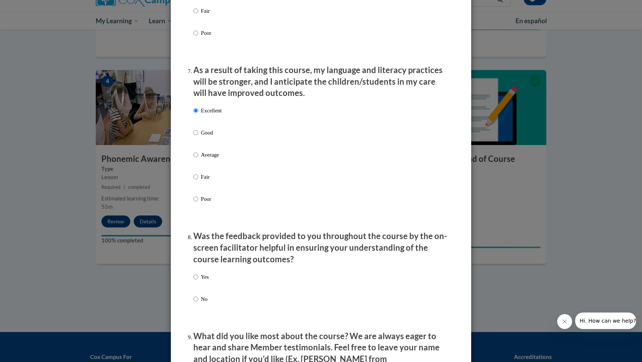
radio input "true"
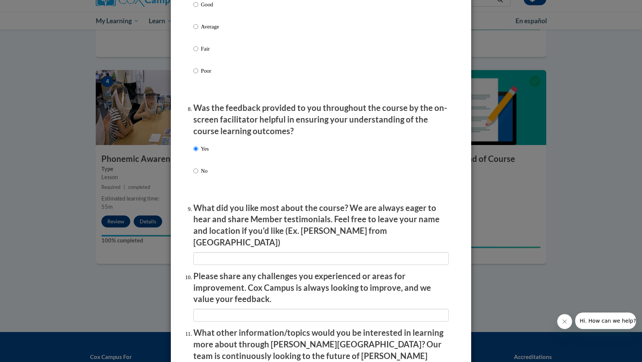
scroll to position [1078, 0]
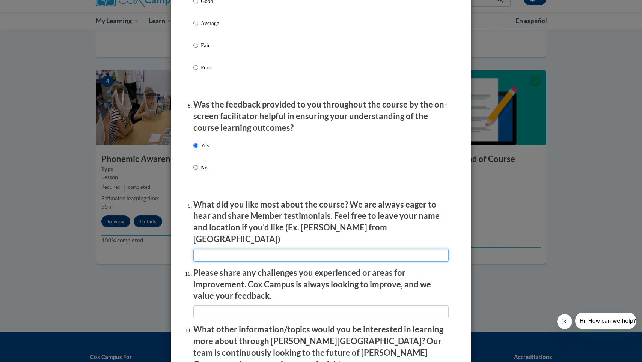
click at [229, 249] on input "textbox" at bounding box center [320, 255] width 255 height 13
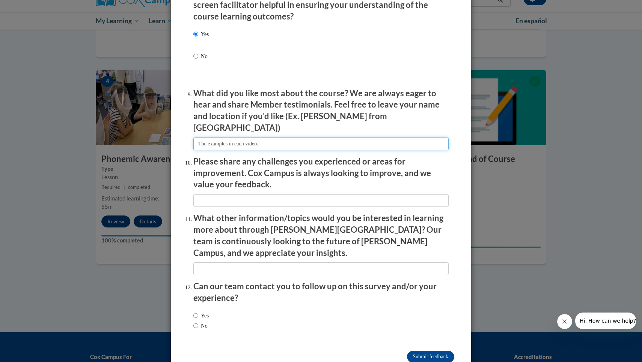
scroll to position [1188, 0]
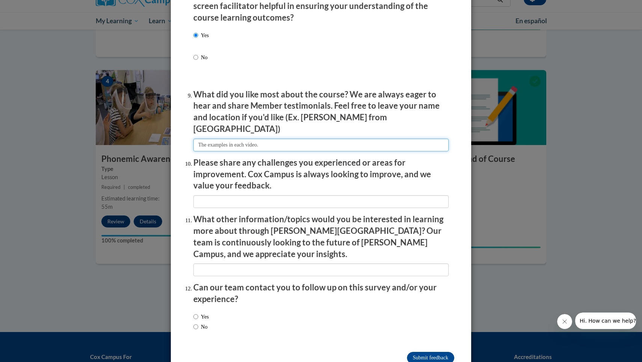
type input "The examples in each video."
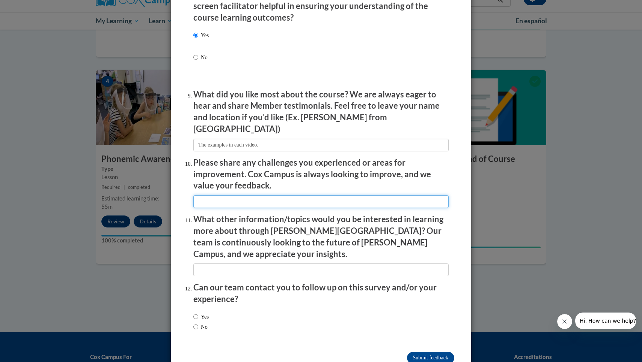
click at [223, 196] on input "textbox" at bounding box center [320, 202] width 255 height 13
type input "n/a"
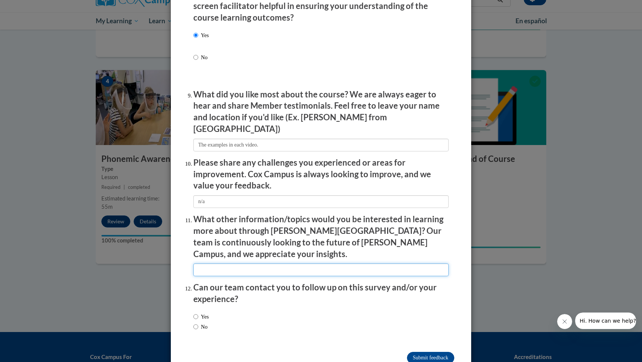
click at [225, 264] on input "textbox" at bounding box center [320, 270] width 255 height 13
type input "n/a"
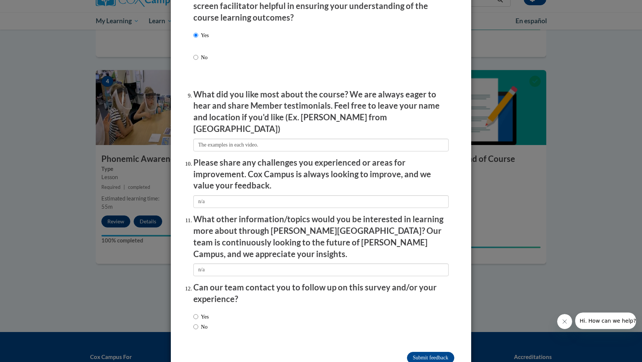
click at [195, 309] on div "Yes No" at bounding box center [200, 322] width 15 height 26
click at [196, 313] on input "Yes" at bounding box center [195, 317] width 5 height 8
radio input "true"
click at [426, 352] on input "Submit feedback" at bounding box center [430, 358] width 47 height 12
